Goal: Information Seeking & Learning: Learn about a topic

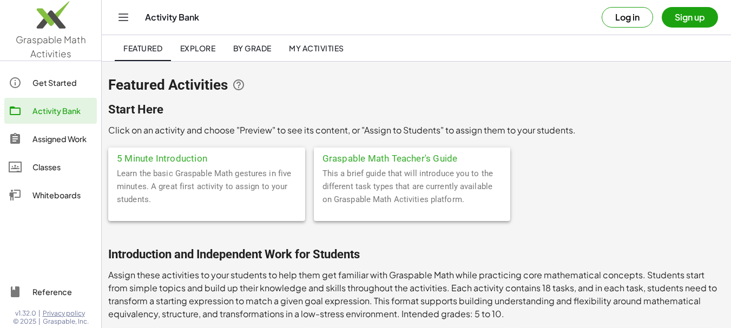
click at [50, 83] on div "Get Started" at bounding box center [62, 82] width 60 height 13
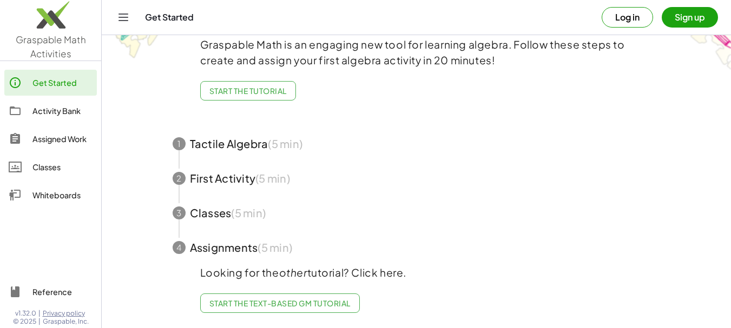
scroll to position [68, 0]
click at [207, 140] on span "button" at bounding box center [417, 144] width 514 height 35
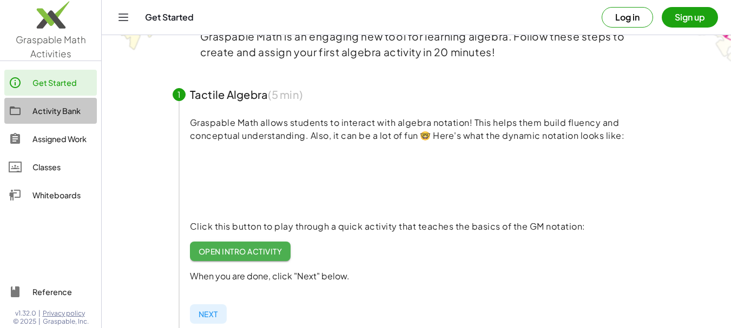
click at [52, 108] on div "Activity Bank" at bounding box center [62, 110] width 60 height 13
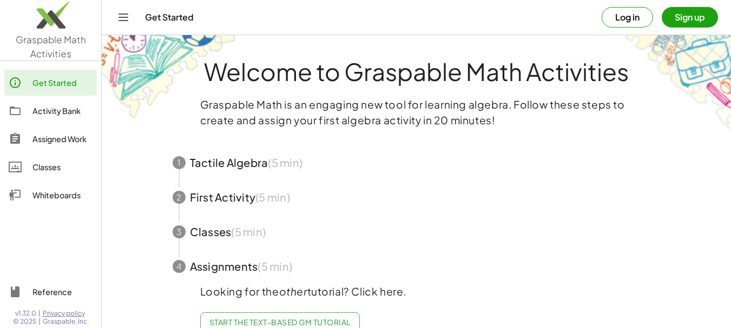
scroll to position [27, 0]
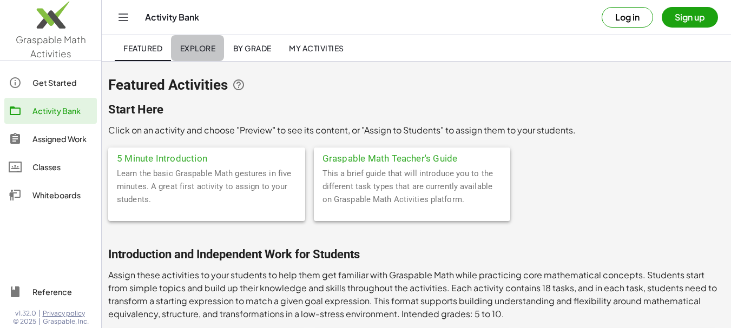
click at [201, 38] on link "Explore" at bounding box center [197, 48] width 53 height 26
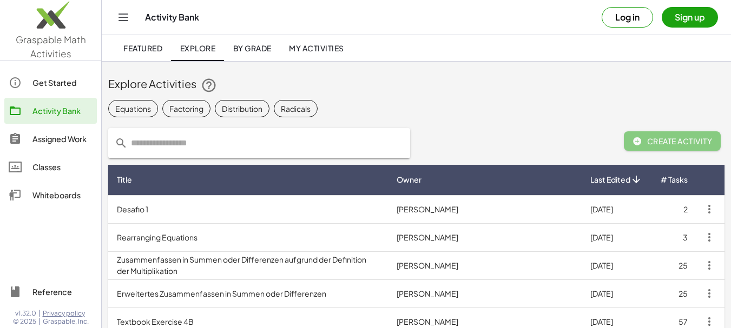
click at [214, 138] on input "text" at bounding box center [266, 143] width 276 height 30
type input "*******"
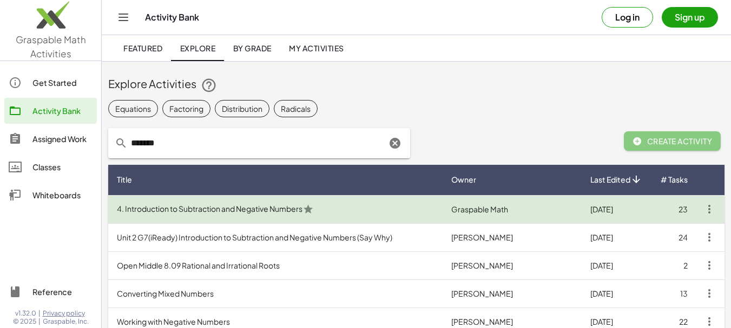
click at [263, 208] on td "4. Introduction to Subtraction and Negative Numbers" at bounding box center [275, 209] width 334 height 28
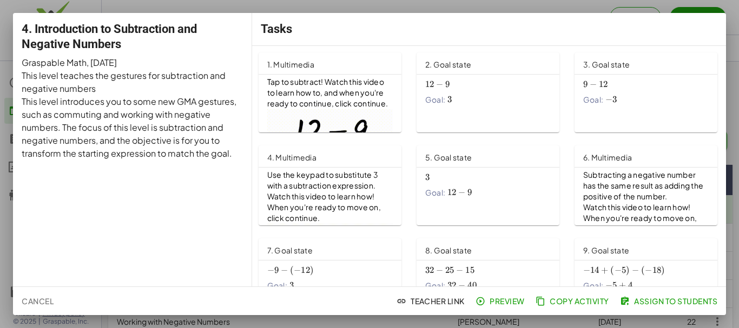
click at [503, 301] on span "Preview" at bounding box center [501, 301] width 47 height 10
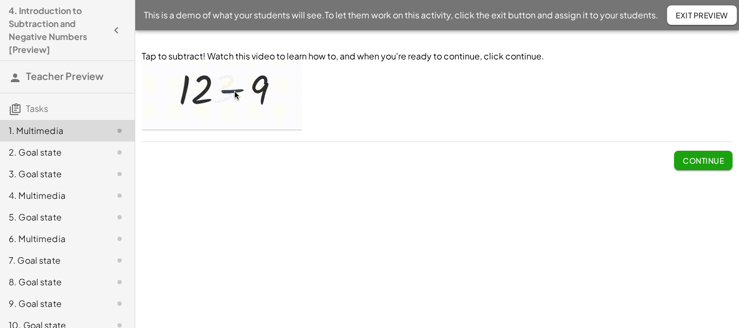
click at [698, 162] on span "Continue" at bounding box center [702, 161] width 41 height 10
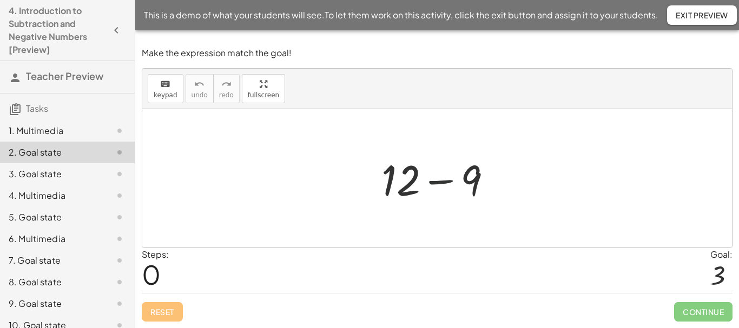
click at [438, 181] on div at bounding box center [441, 179] width 130 height 56
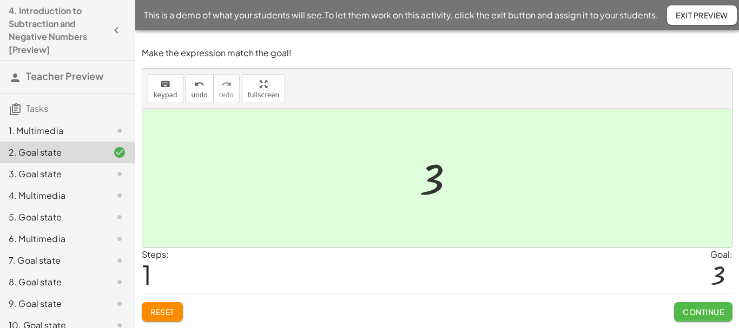
click at [687, 310] on span "Continue" at bounding box center [702, 312] width 41 height 10
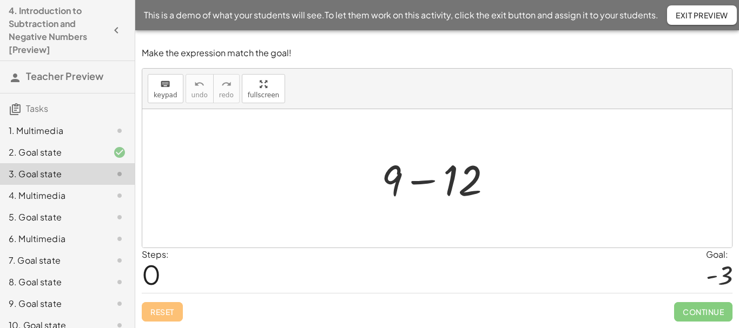
click at [424, 181] on div at bounding box center [441, 179] width 130 height 56
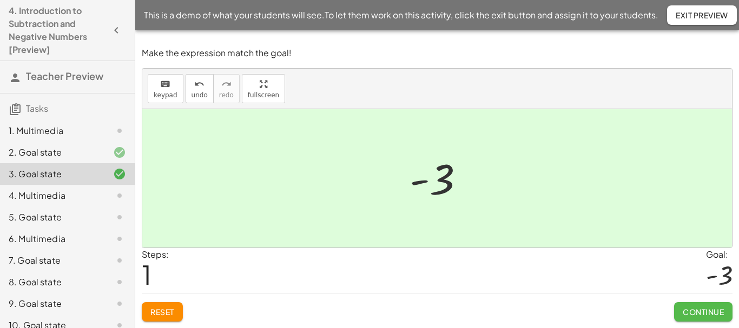
click at [695, 310] on span "Continue" at bounding box center [702, 312] width 41 height 10
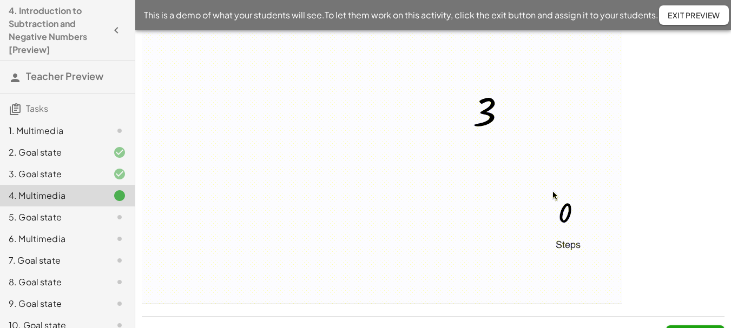
scroll to position [140, 0]
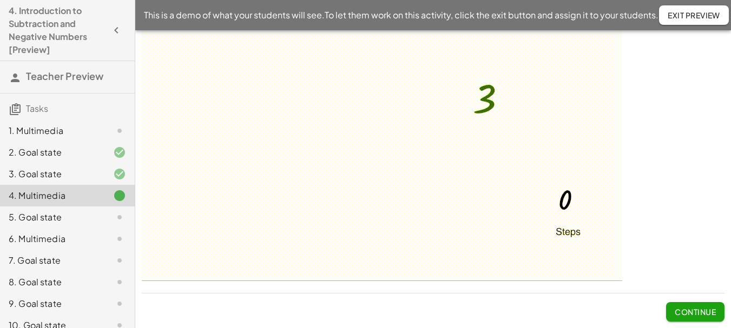
click at [681, 307] on span "Continue" at bounding box center [694, 312] width 41 height 10
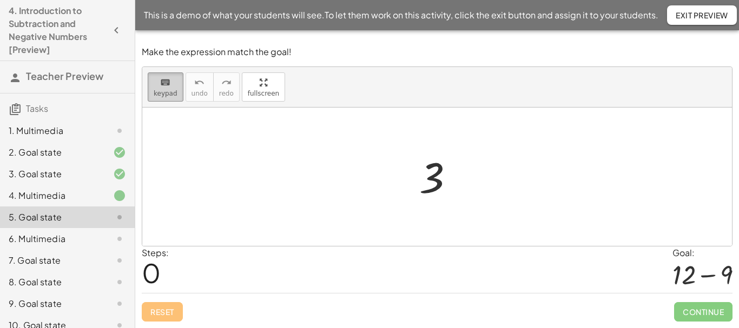
click at [160, 85] on icon "keyboard" at bounding box center [165, 82] width 10 height 13
click at [157, 77] on div "keyboard" at bounding box center [166, 82] width 24 height 13
click at [158, 78] on div "keyboard" at bounding box center [166, 82] width 24 height 13
click at [428, 175] on div at bounding box center [431, 178] width 25 height 48
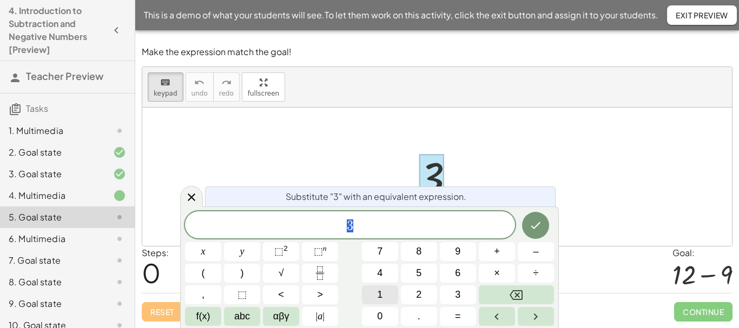
click at [381, 291] on span "1" at bounding box center [379, 295] width 5 height 15
click at [426, 293] on button "2" at bounding box center [419, 295] width 36 height 19
click at [538, 250] on span "–" at bounding box center [535, 251] width 5 height 15
click at [461, 254] on button "9" at bounding box center [458, 251] width 36 height 19
click at [541, 224] on icon "Done" at bounding box center [535, 225] width 13 height 13
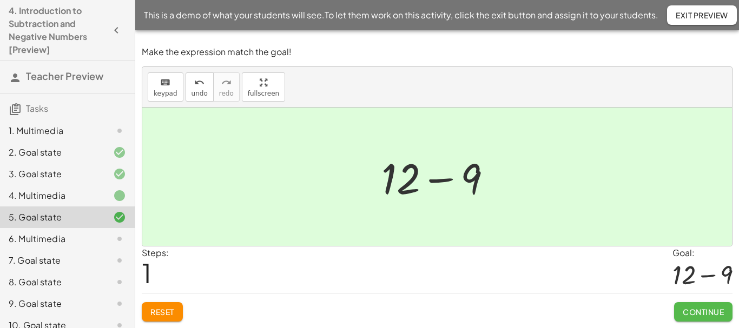
click at [702, 309] on span "Continue" at bounding box center [702, 312] width 41 height 10
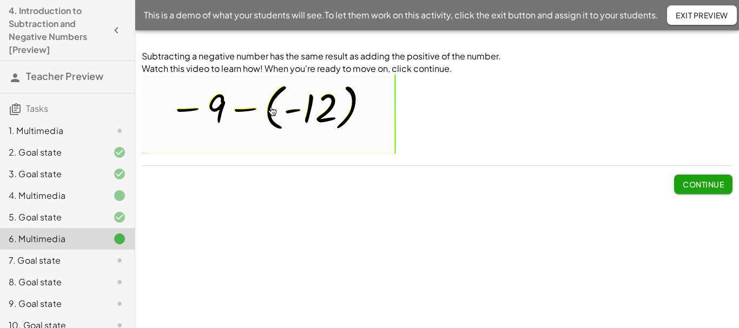
click at [706, 188] on span "Continue" at bounding box center [702, 185] width 41 height 10
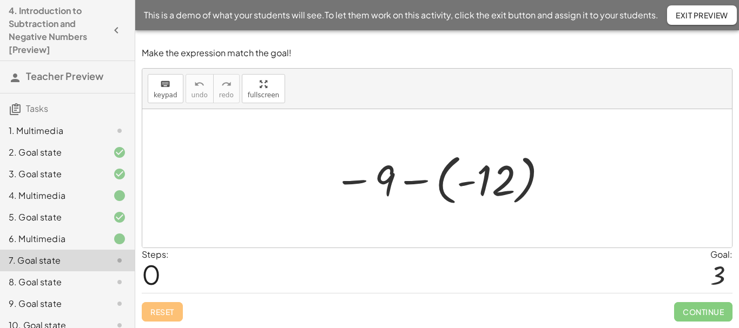
click at [419, 182] on div at bounding box center [441, 179] width 226 height 60
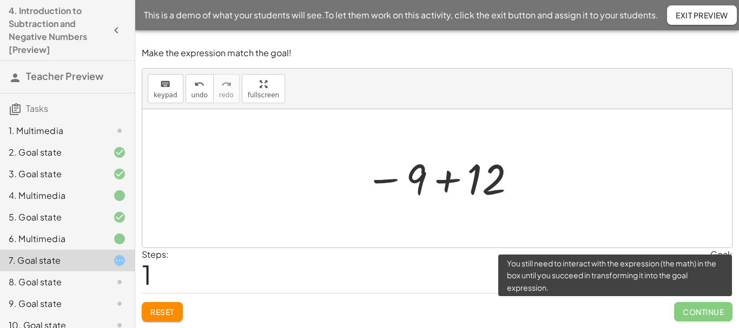
click at [694, 313] on span "Continue" at bounding box center [703, 311] width 58 height 19
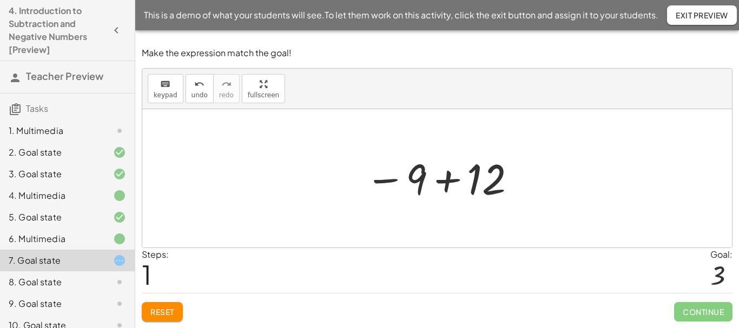
click at [455, 175] on div at bounding box center [441, 179] width 163 height 54
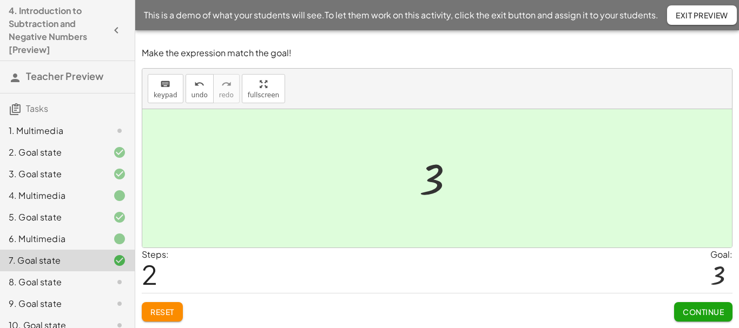
click at [711, 306] on button "Continue" at bounding box center [703, 311] width 58 height 19
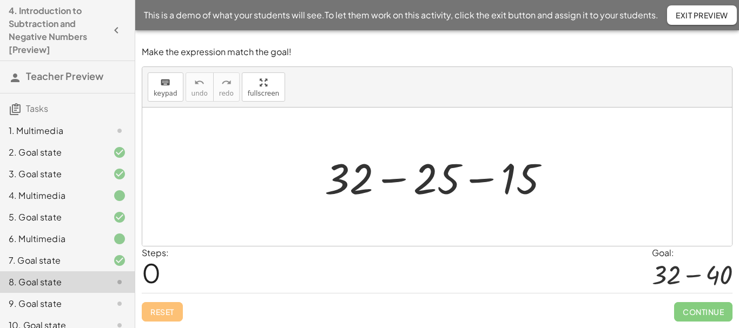
click at [394, 182] on div at bounding box center [441, 177] width 244 height 56
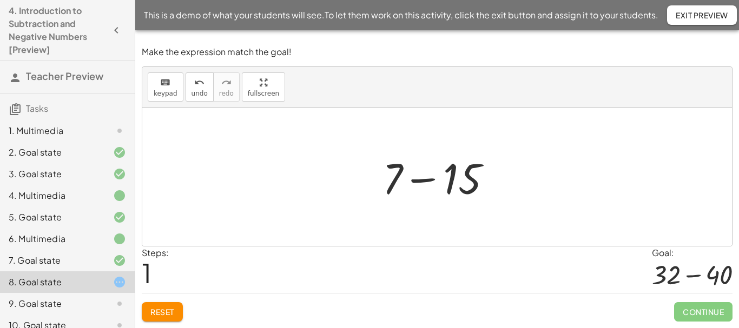
click at [419, 182] on div at bounding box center [441, 177] width 128 height 56
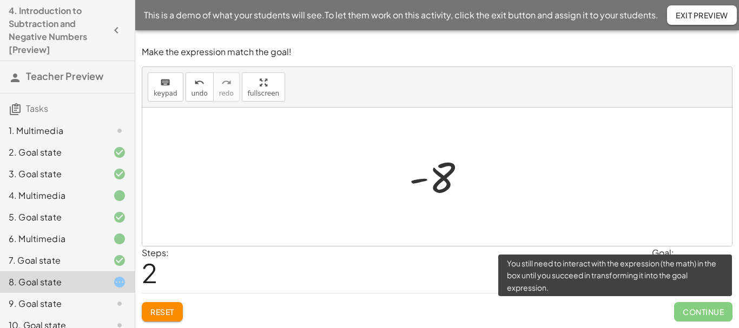
click at [698, 315] on span "Continue" at bounding box center [703, 311] width 58 height 19
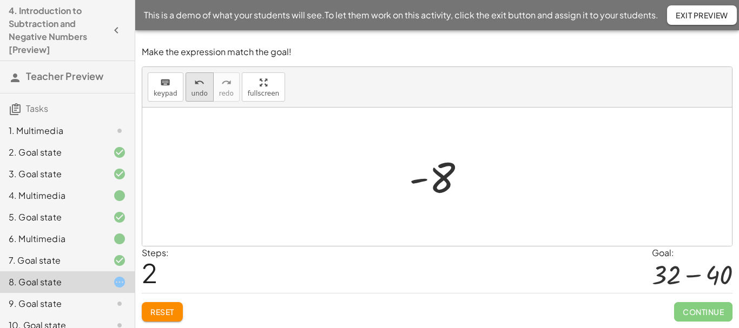
click at [204, 82] on button "undo undo" at bounding box center [199, 86] width 28 height 29
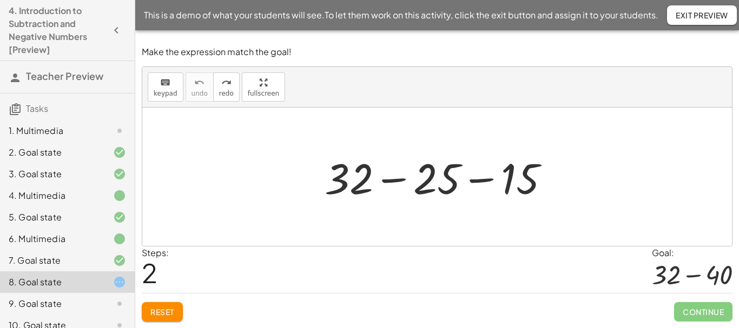
click at [489, 180] on div at bounding box center [441, 177] width 244 height 56
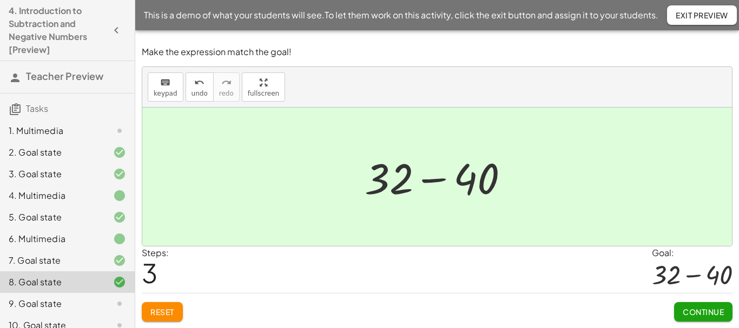
click at [164, 309] on span "Reset" at bounding box center [162, 312] width 24 height 10
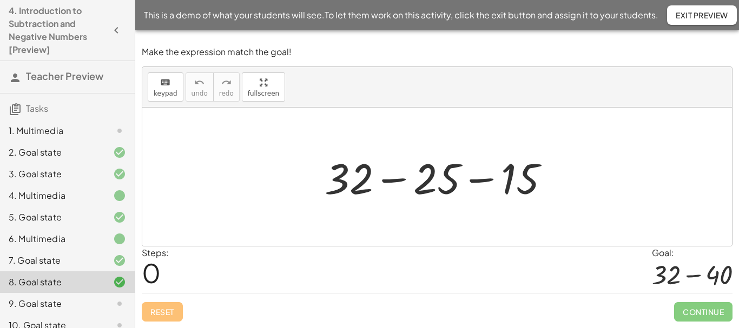
click at [480, 182] on div at bounding box center [441, 177] width 244 height 56
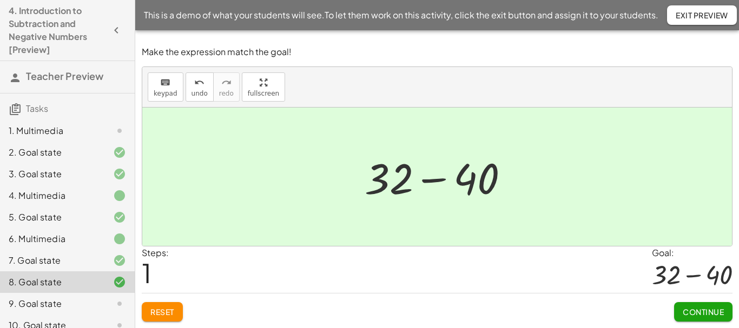
click at [695, 308] on span "Continue" at bounding box center [702, 312] width 41 height 10
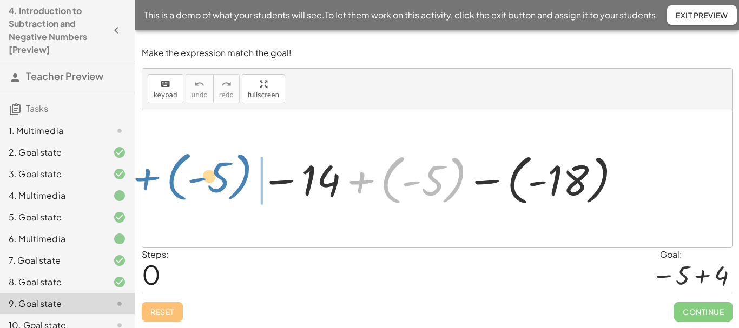
drag, startPoint x: 361, startPoint y: 183, endPoint x: 146, endPoint y: 181, distance: 214.7
click at [146, 181] on div "+ ( - 5 ) − 14 + ( - 5 ) − ( - 18 )" at bounding box center [436, 178] width 589 height 138
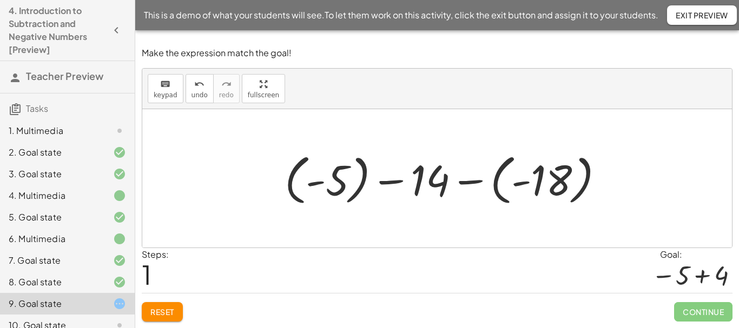
click at [482, 184] on div at bounding box center [448, 179] width 339 height 60
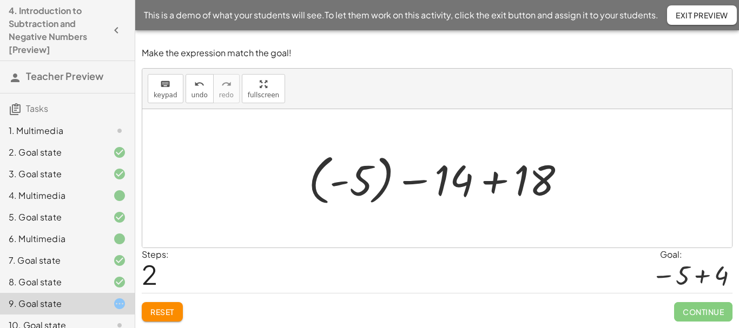
click at [495, 183] on div at bounding box center [441, 179] width 276 height 60
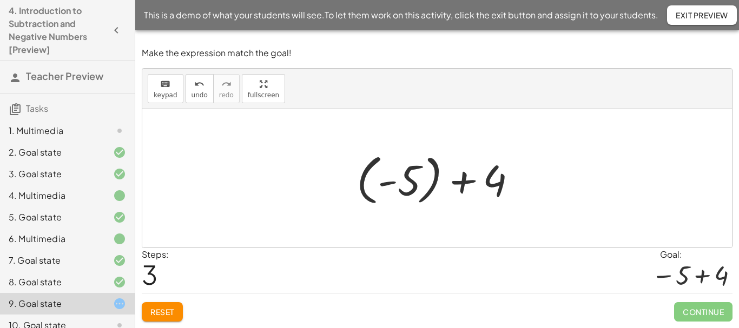
click at [364, 177] on div at bounding box center [441, 179] width 180 height 60
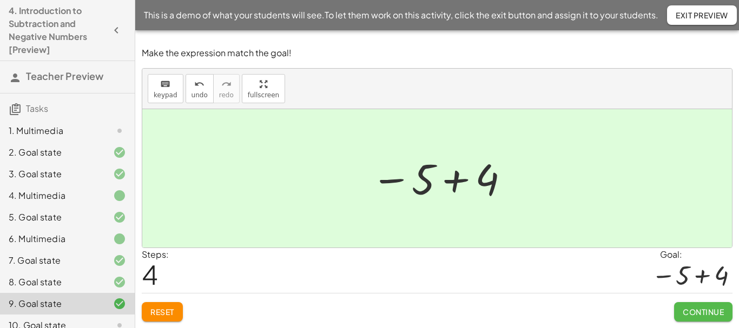
click at [699, 312] on span "Continue" at bounding box center [702, 312] width 41 height 10
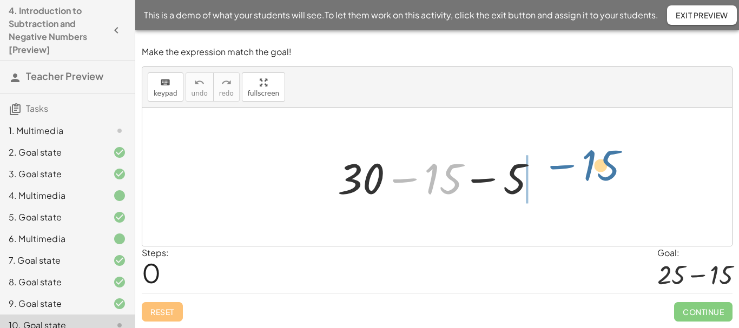
drag, startPoint x: 400, startPoint y: 179, endPoint x: 562, endPoint y: 175, distance: 162.3
click at [562, 175] on div "− 15 + 30 − 15 − 5" at bounding box center [436, 177] width 589 height 138
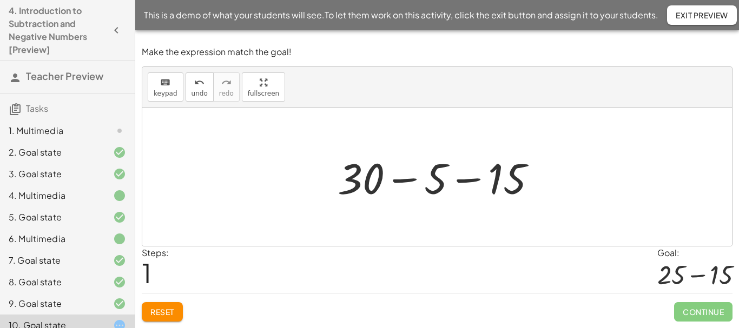
click at [402, 178] on div at bounding box center [441, 177] width 218 height 56
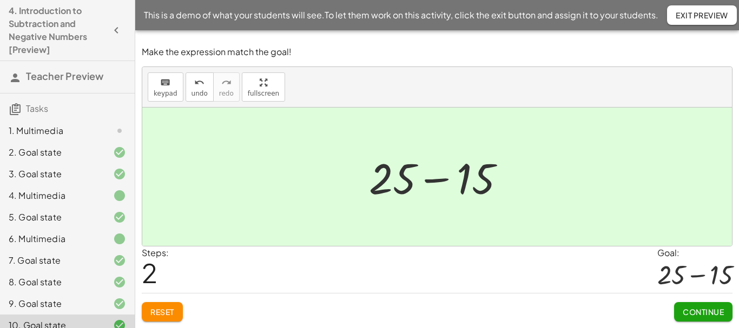
click at [706, 308] on span "Continue" at bounding box center [702, 312] width 41 height 10
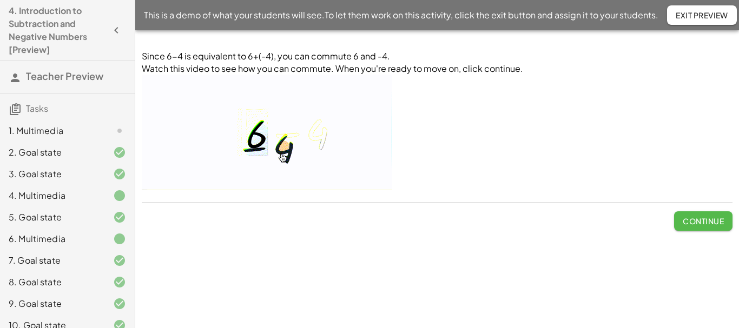
click at [700, 228] on button "Continue" at bounding box center [703, 220] width 58 height 19
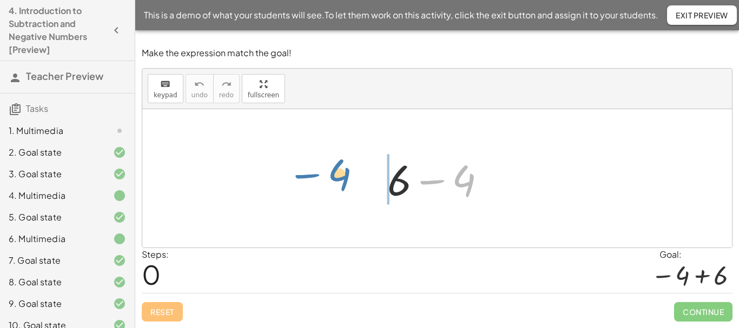
drag, startPoint x: 425, startPoint y: 183, endPoint x: 303, endPoint y: 177, distance: 122.4
click at [303, 177] on div "− 4 + 6 − 4" at bounding box center [436, 178] width 589 height 138
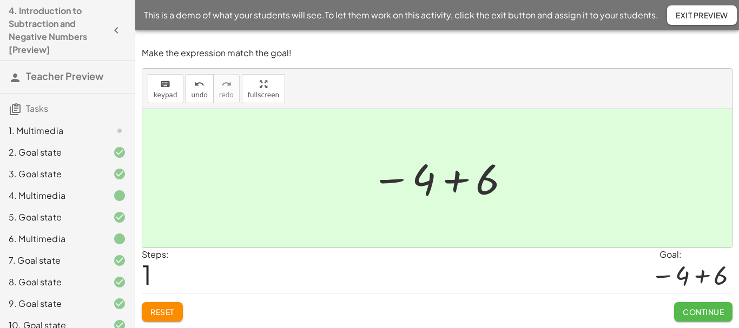
click at [710, 313] on span "Continue" at bounding box center [702, 312] width 41 height 10
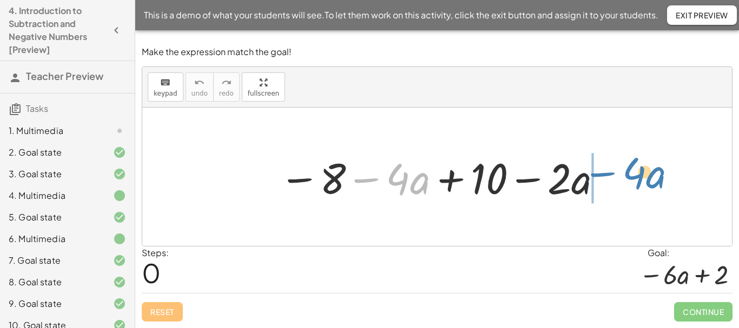
drag, startPoint x: 369, startPoint y: 179, endPoint x: 606, endPoint y: 173, distance: 236.4
click at [606, 173] on div at bounding box center [441, 177] width 335 height 56
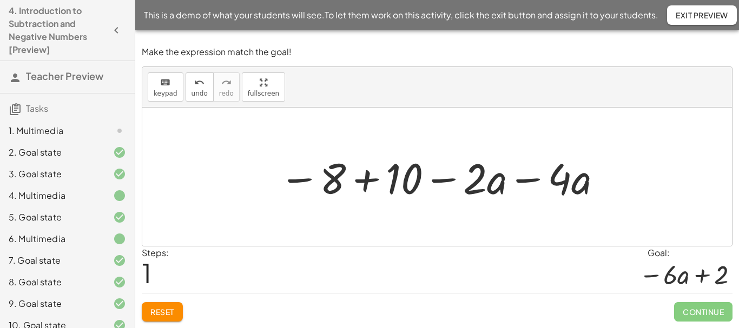
click at [364, 181] on div at bounding box center [441, 177] width 335 height 56
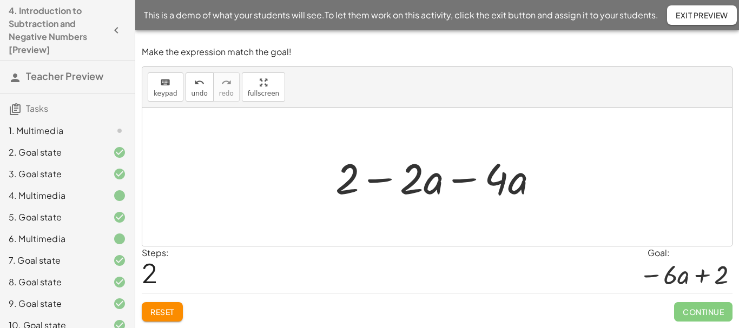
click at [457, 181] on div at bounding box center [441, 177] width 222 height 56
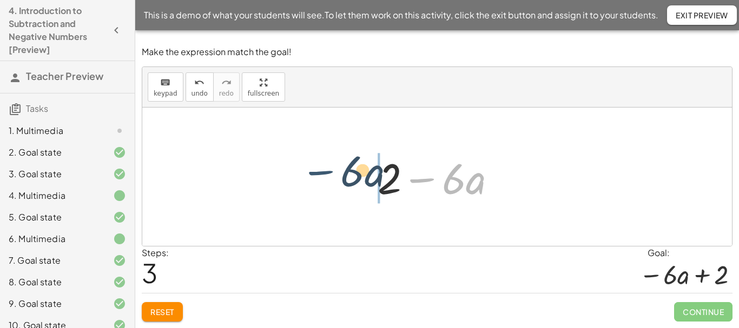
drag, startPoint x: 428, startPoint y: 179, endPoint x: 321, endPoint y: 172, distance: 107.8
click at [321, 172] on div "− 8 − · 4 · a + 10 − · 2 · a − 8 + 10 − · 2 · a − · 4 · a + 2 − · 2 · a − · 4 ·…" at bounding box center [436, 177] width 589 height 138
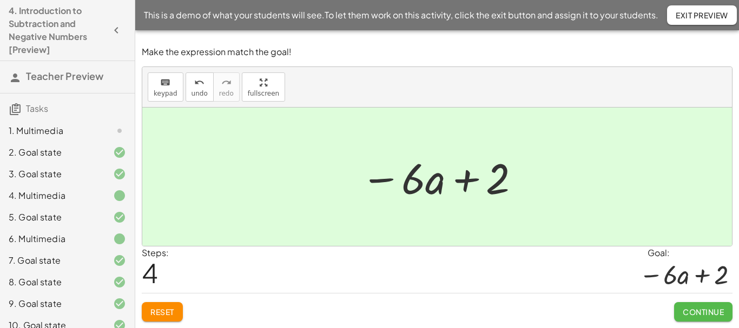
click at [701, 315] on span "Continue" at bounding box center [702, 312] width 41 height 10
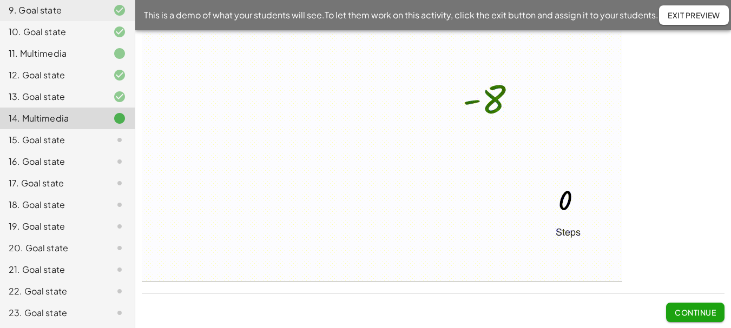
scroll to position [140, 0]
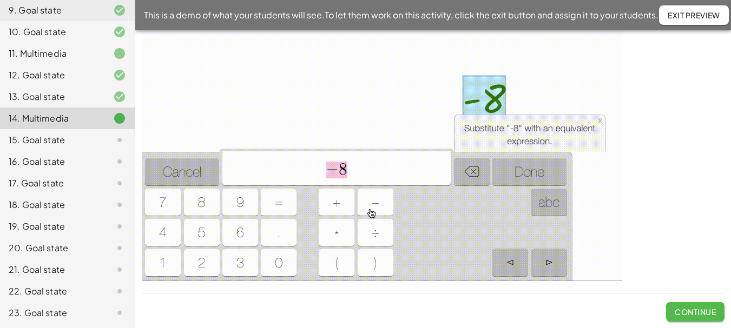
click at [705, 307] on button "Continue" at bounding box center [695, 311] width 58 height 19
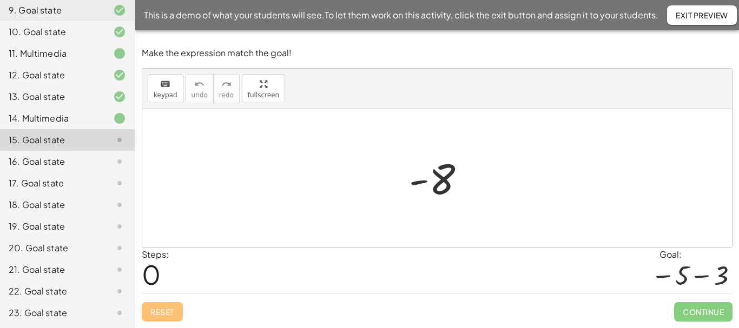
click at [437, 184] on div at bounding box center [441, 179] width 76 height 54
click at [441, 174] on div at bounding box center [441, 179] width 76 height 54
click at [436, 172] on div at bounding box center [441, 179] width 76 height 54
click at [165, 89] on icon "keyboard" at bounding box center [165, 84] width 10 height 13
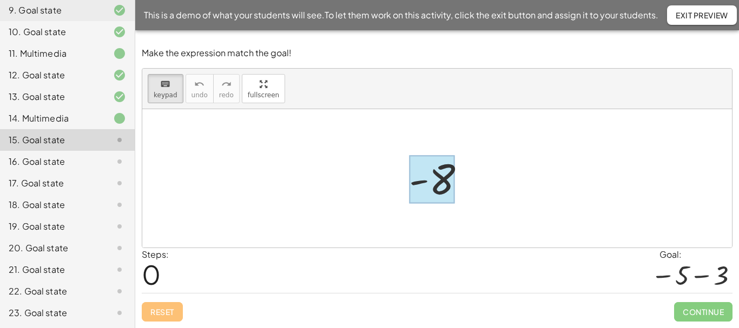
click at [448, 171] on div at bounding box center [432, 180] width 46 height 48
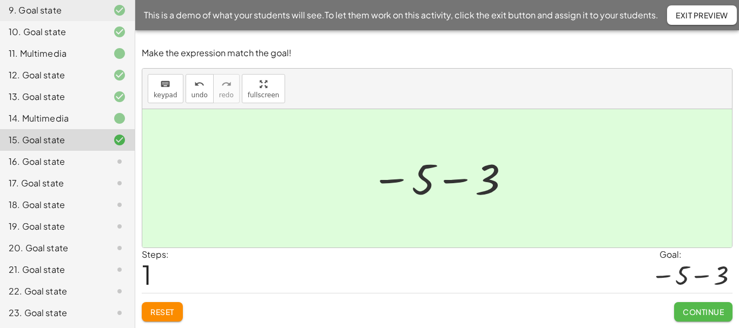
click at [695, 309] on span "Continue" at bounding box center [702, 312] width 41 height 10
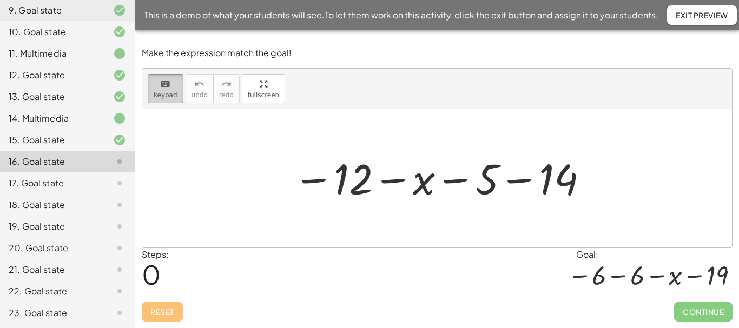
click at [168, 93] on span "keypad" at bounding box center [166, 95] width 24 height 8
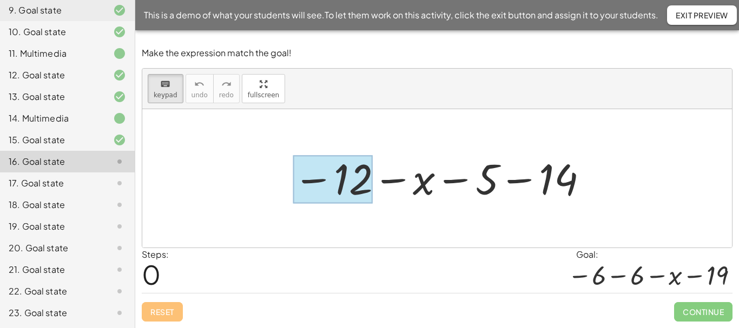
click at [344, 188] on div at bounding box center [332, 180] width 79 height 48
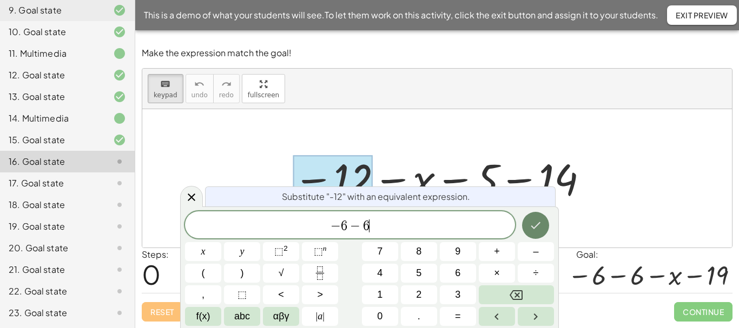
click at [527, 222] on button "Done" at bounding box center [535, 225] width 27 height 27
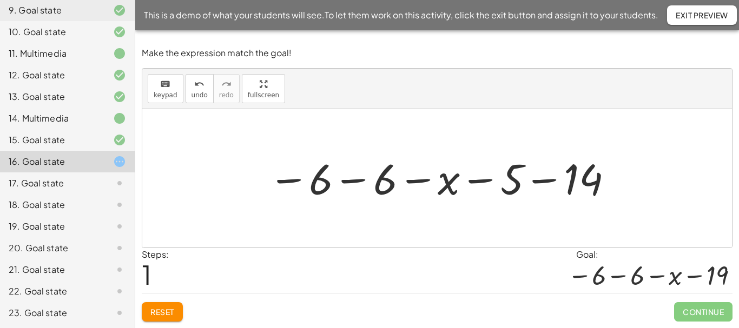
click at [542, 180] on div at bounding box center [441, 179] width 357 height 54
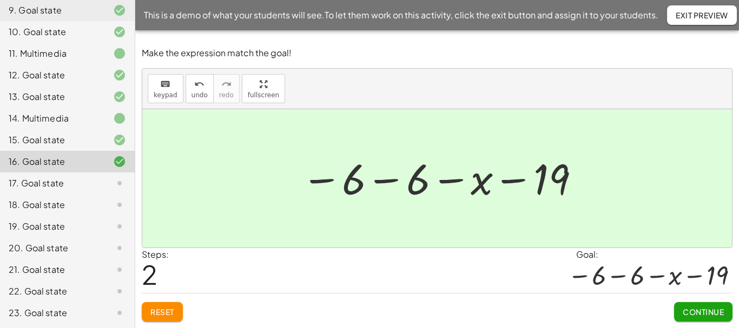
click at [704, 309] on span "Continue" at bounding box center [702, 312] width 41 height 10
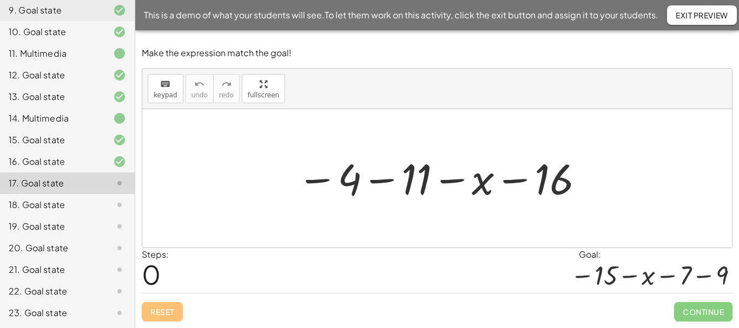
click at [391, 179] on div at bounding box center [440, 179] width 299 height 54
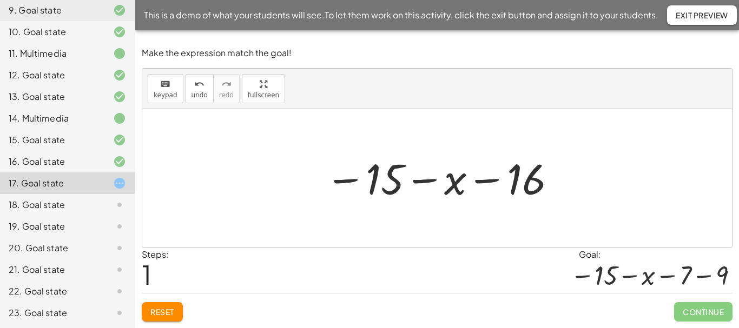
click at [520, 181] on div at bounding box center [441, 179] width 243 height 54
click at [160, 78] on icon "keyboard" at bounding box center [165, 84] width 10 height 13
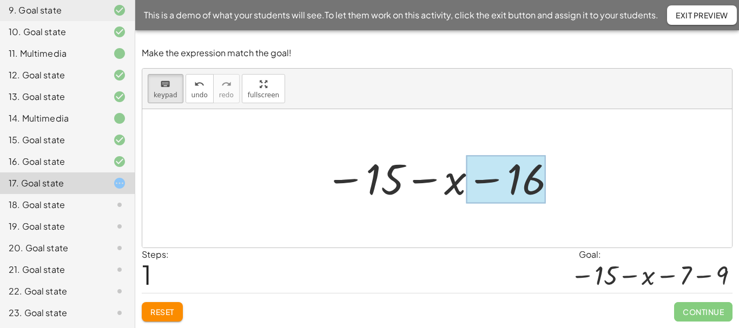
click at [516, 179] on div at bounding box center [505, 180] width 79 height 48
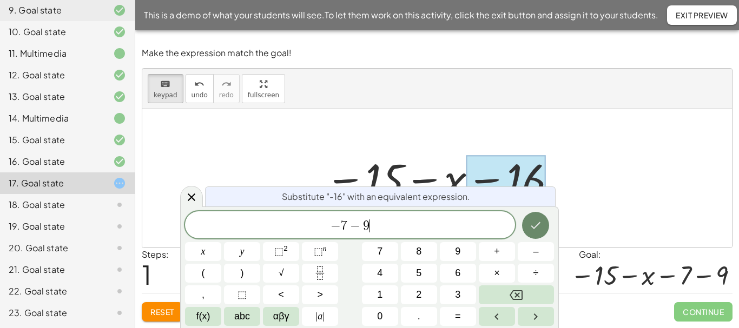
click at [535, 224] on icon "Done" at bounding box center [535, 225] width 13 height 13
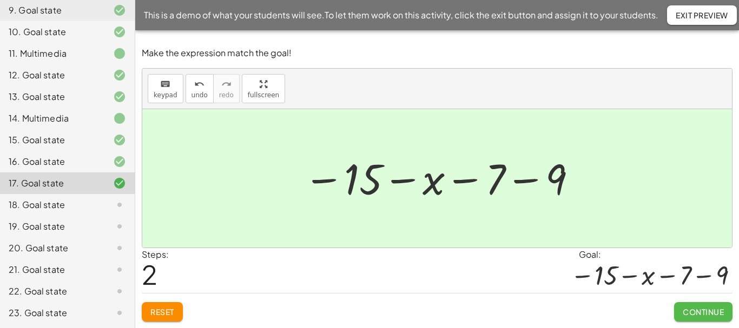
click at [695, 306] on button "Continue" at bounding box center [703, 311] width 58 height 19
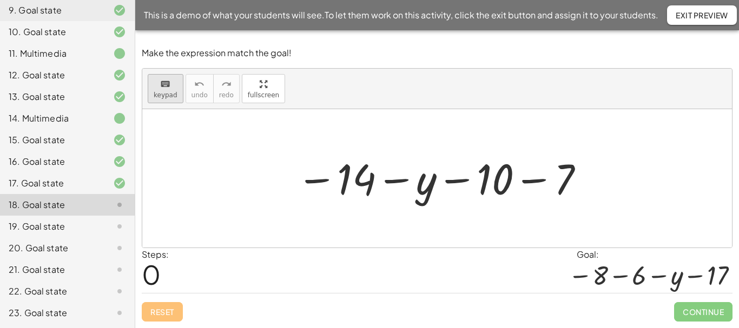
click at [160, 98] on button "keyboard keypad" at bounding box center [166, 88] width 36 height 29
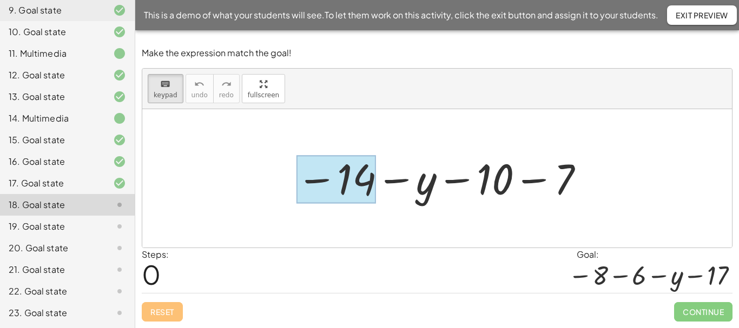
click at [364, 185] on div at bounding box center [335, 180] width 79 height 48
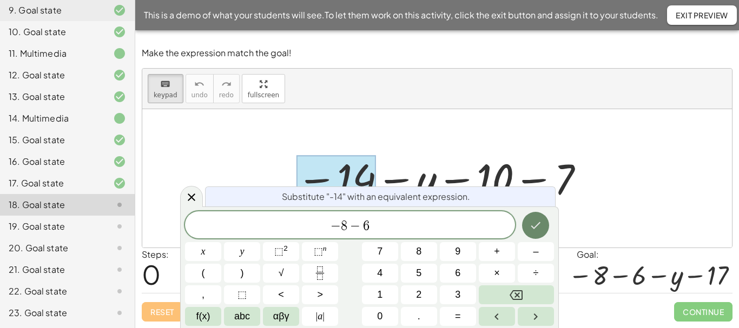
click at [542, 221] on icon "Done" at bounding box center [535, 225] width 13 height 13
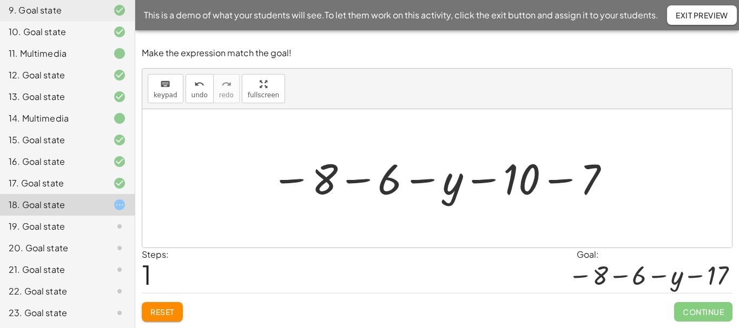
click at [551, 182] on div at bounding box center [442, 179] width 352 height 54
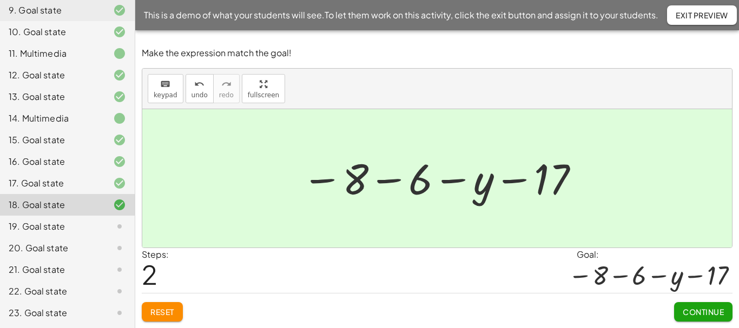
click at [694, 312] on span "Continue" at bounding box center [702, 312] width 41 height 10
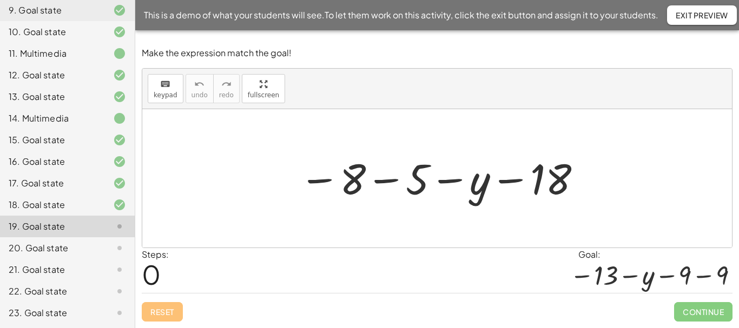
click at [383, 182] on div at bounding box center [441, 179] width 295 height 54
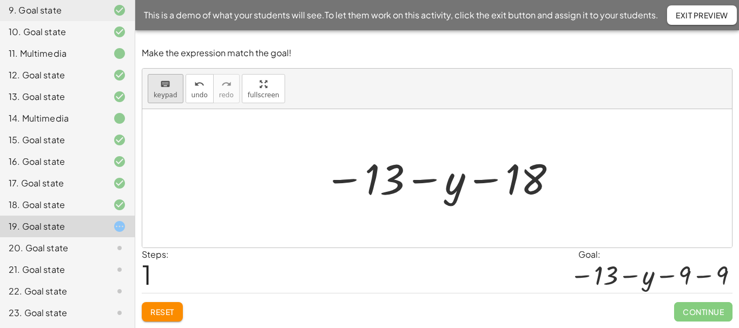
click at [168, 94] on span "keypad" at bounding box center [166, 95] width 24 height 8
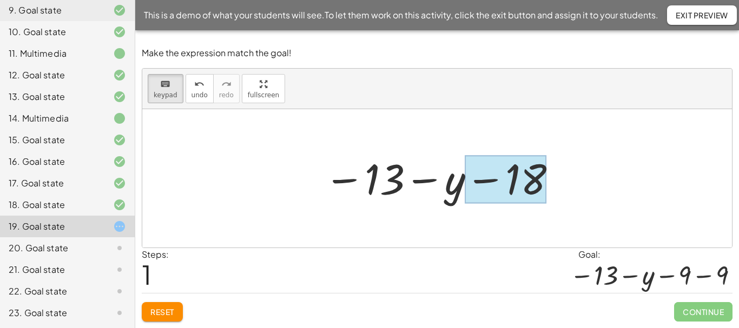
click at [509, 177] on div at bounding box center [506, 180] width 82 height 48
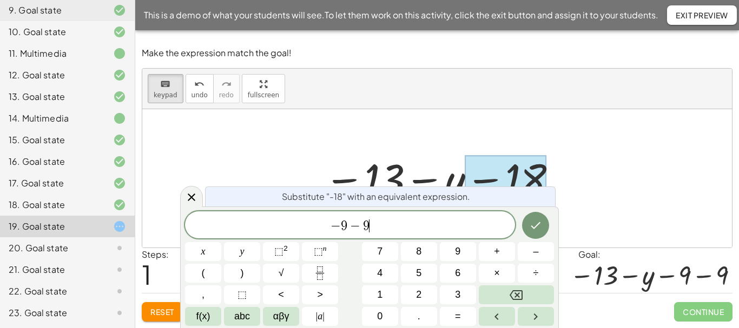
click at [521, 228] on div at bounding box center [536, 225] width 36 height 28
click at [533, 227] on icon "Done" at bounding box center [536, 225] width 10 height 7
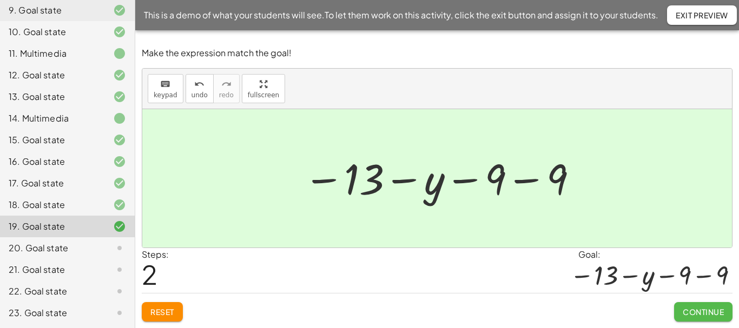
click at [703, 312] on span "Continue" at bounding box center [702, 312] width 41 height 10
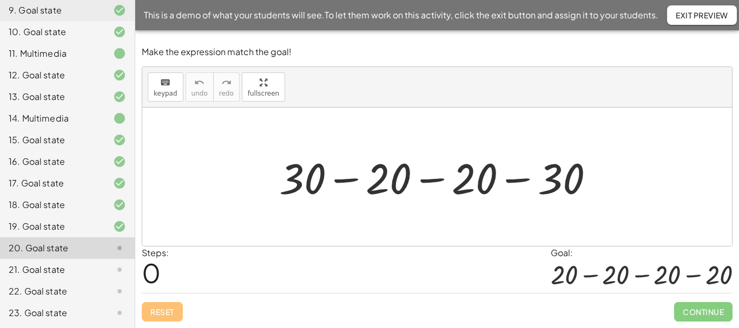
click at [298, 176] on div at bounding box center [441, 177] width 334 height 56
click at [160, 87] on icon "keyboard" at bounding box center [165, 82] width 10 height 13
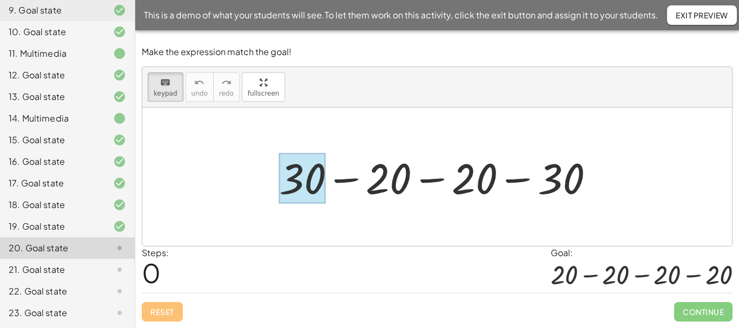
click at [317, 176] on div at bounding box center [302, 178] width 47 height 50
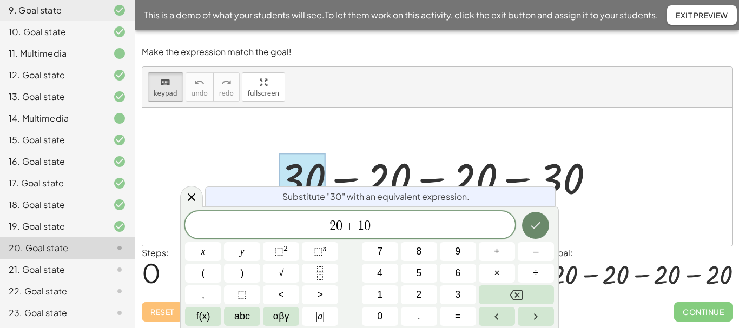
click at [536, 226] on icon "Done" at bounding box center [536, 225] width 10 height 7
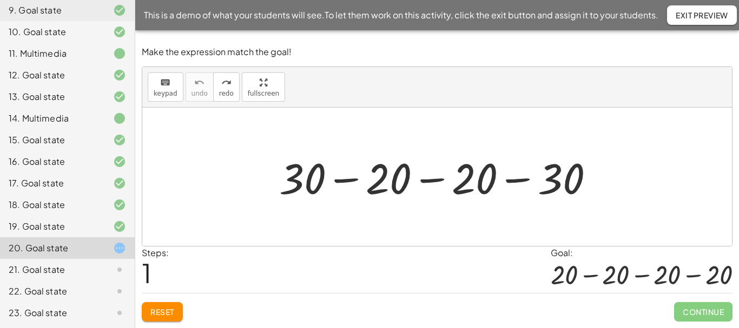
click at [165, 300] on div "Reset Continue" at bounding box center [437, 307] width 591 height 29
click at [163, 310] on span "Reset" at bounding box center [162, 312] width 24 height 10
click at [149, 88] on button "keyboard keypad" at bounding box center [166, 86] width 36 height 29
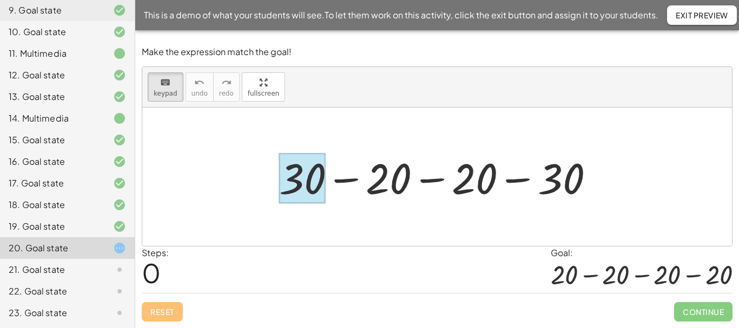
click at [307, 173] on div at bounding box center [302, 178] width 47 height 50
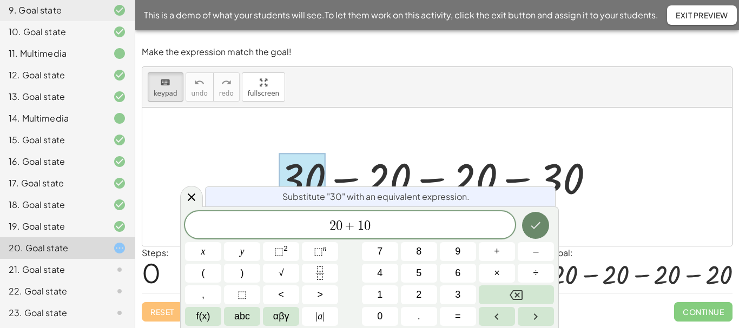
click at [536, 227] on icon "Done" at bounding box center [536, 225] width 10 height 7
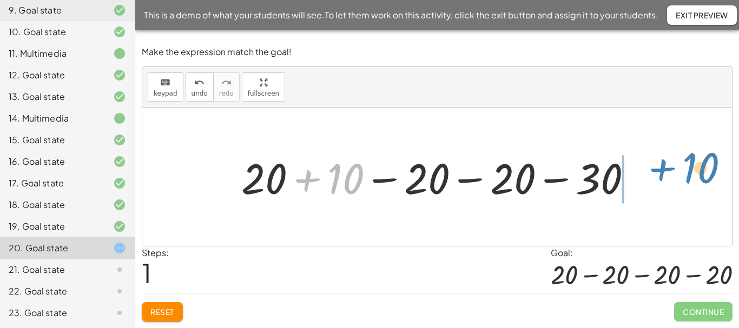
drag, startPoint x: 308, startPoint y: 183, endPoint x: 661, endPoint y: 173, distance: 352.8
click at [661, 173] on div "+ 30 − 20 − 20 − 30 + 10 − 20 − 20 − 30 + 20 + 10" at bounding box center [436, 177] width 589 height 138
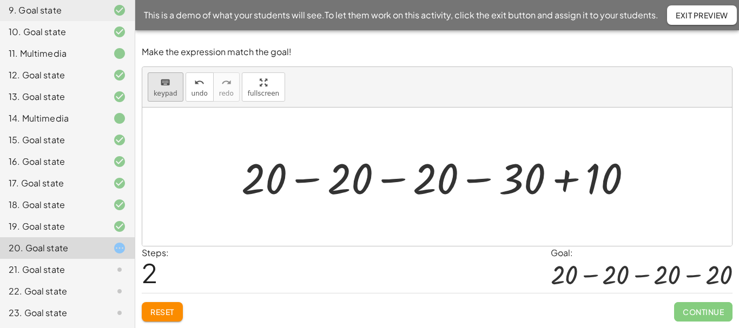
click at [169, 88] on icon "keyboard" at bounding box center [165, 82] width 10 height 13
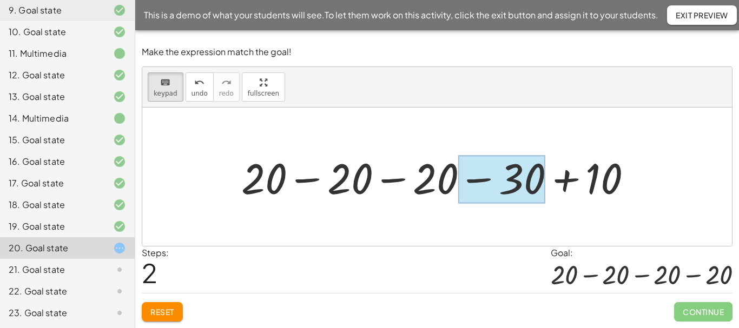
click at [513, 170] on div at bounding box center [501, 179] width 87 height 48
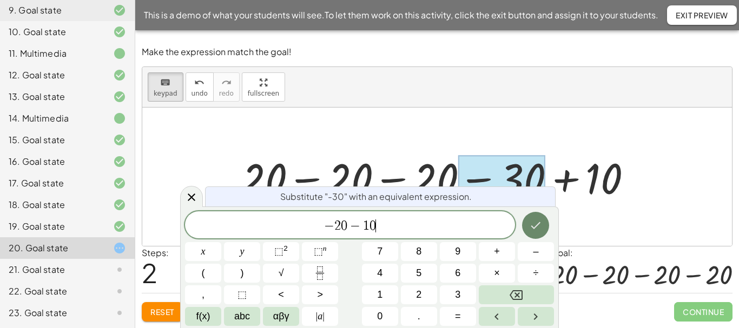
click at [538, 230] on icon "Done" at bounding box center [535, 225] width 13 height 13
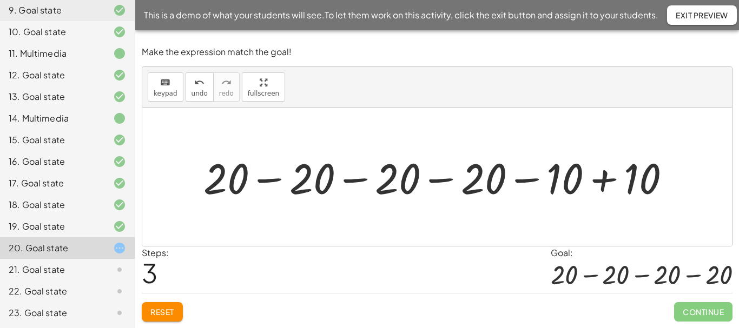
click at [600, 181] on div at bounding box center [441, 177] width 486 height 56
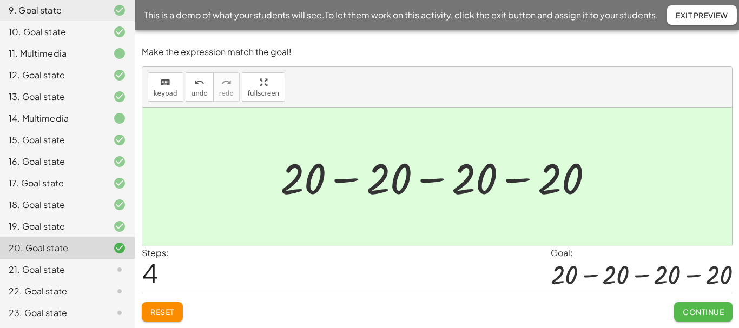
click at [697, 315] on span "Continue" at bounding box center [702, 312] width 41 height 10
